Goal: Information Seeking & Learning: Learn about a topic

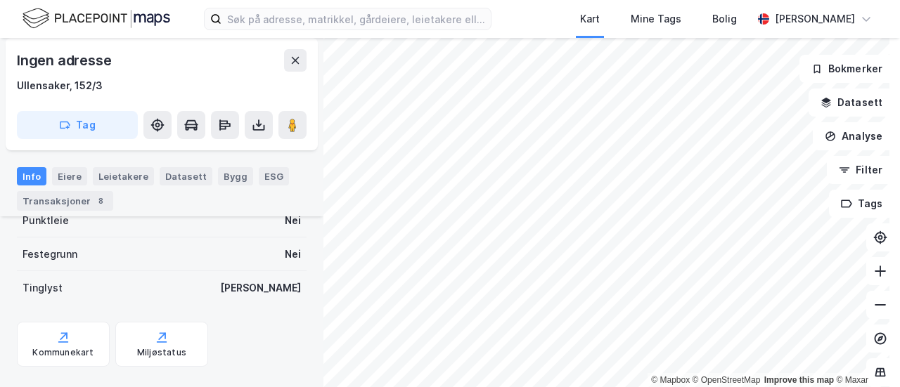
scroll to position [211, 0]
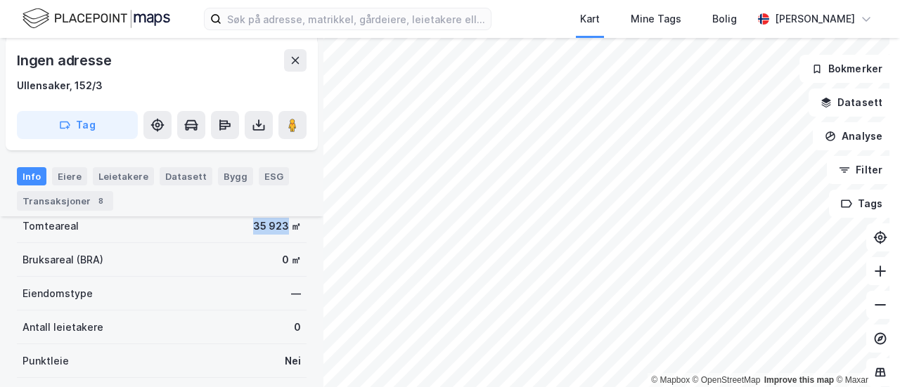
drag, startPoint x: 239, startPoint y: 226, endPoint x: 277, endPoint y: 228, distance: 38.0
click at [277, 228] on div "Tomteareal 35 923 ㎡" at bounding box center [162, 226] width 290 height 34
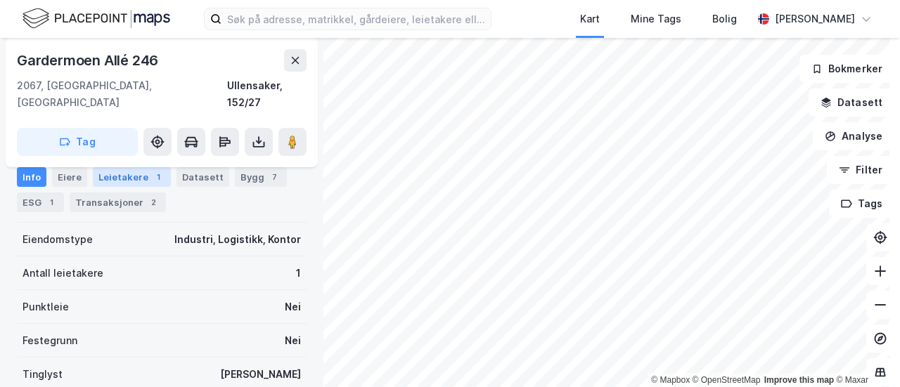
click at [139, 176] on div "Leietakere 1" at bounding box center [132, 177] width 78 height 20
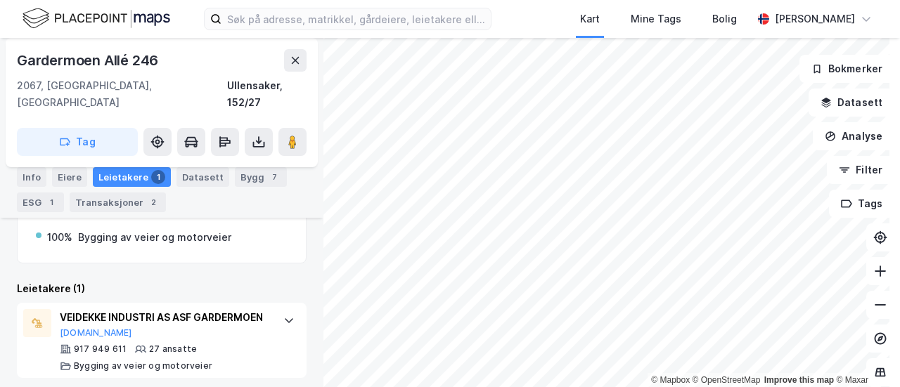
scroll to position [228, 0]
